Goal: Download file/media

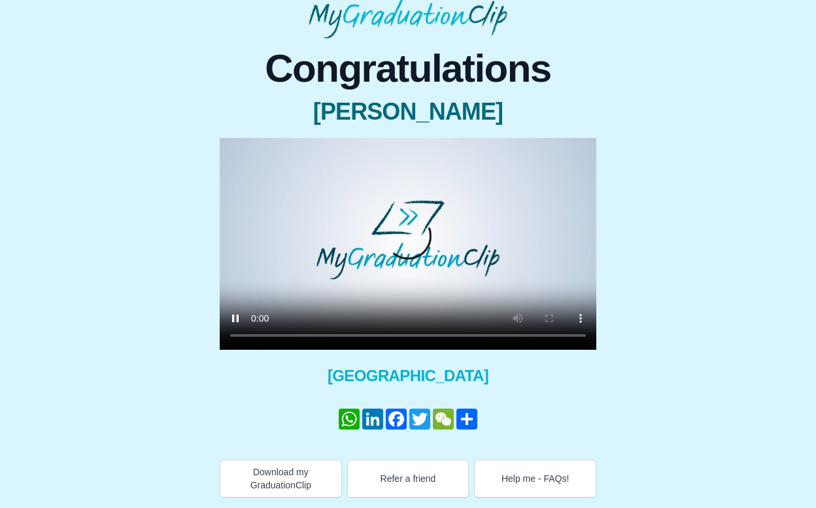
scroll to position [58, 0]
click at [347, 333] on video at bounding box center [408, 244] width 377 height 212
click at [365, 332] on video at bounding box center [408, 244] width 377 height 212
click at [377, 333] on video at bounding box center [408, 244] width 377 height 212
click at [395, 335] on video at bounding box center [408, 244] width 377 height 212
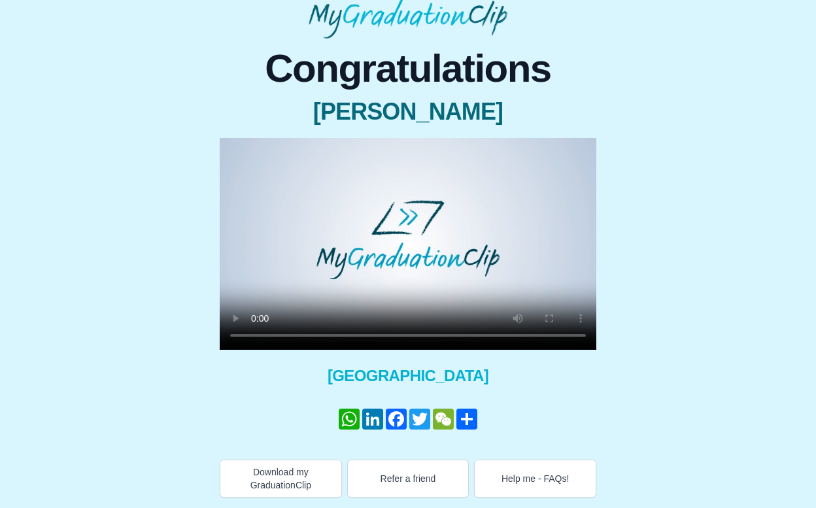
click at [409, 336] on video at bounding box center [408, 244] width 377 height 212
click at [411, 333] on video at bounding box center [408, 244] width 377 height 212
click at [388, 333] on video at bounding box center [408, 244] width 377 height 212
click at [406, 335] on video at bounding box center [408, 244] width 377 height 212
click at [431, 335] on video at bounding box center [408, 244] width 377 height 212
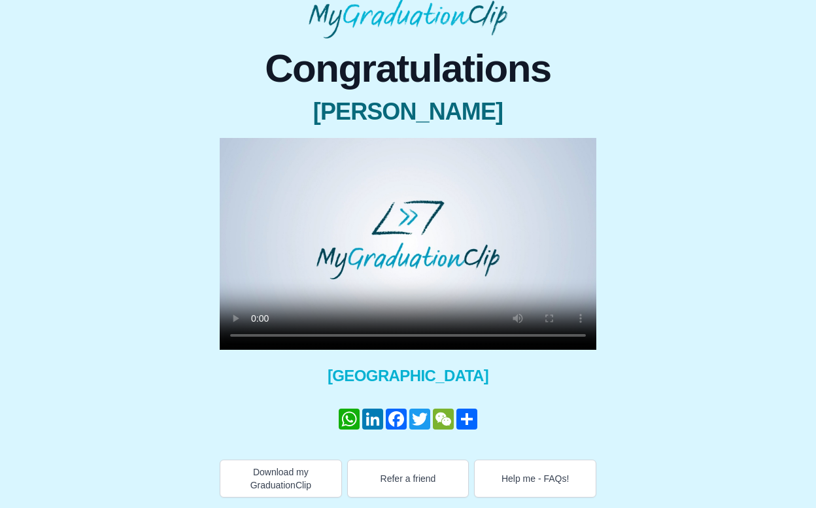
click at [446, 335] on video at bounding box center [408, 244] width 377 height 212
click at [465, 334] on video at bounding box center [408, 244] width 377 height 212
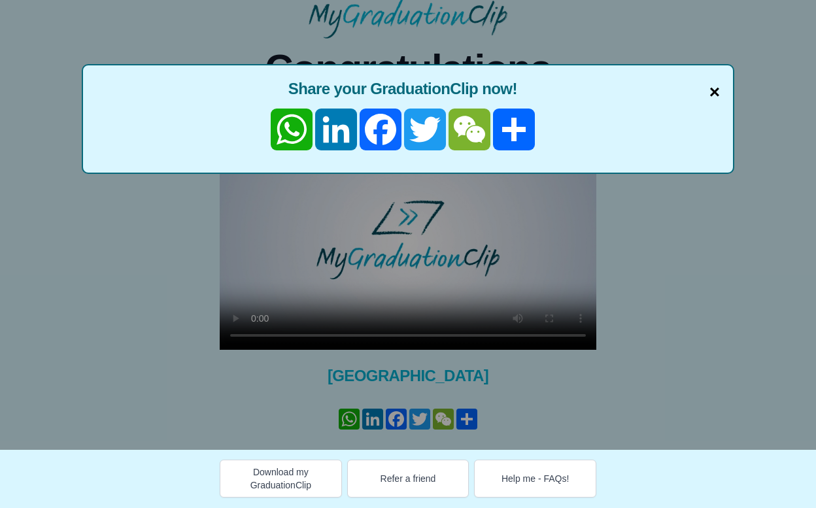
click at [713, 93] on span "×" at bounding box center [714, 91] width 10 height 27
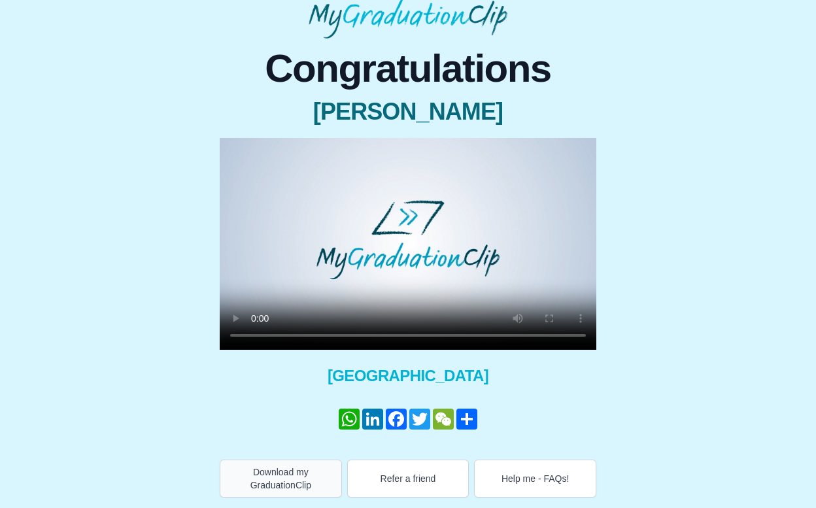
click at [303, 470] on button "Download my GraduationClip" at bounding box center [281, 479] width 122 height 38
